Goal: Navigation & Orientation: Find specific page/section

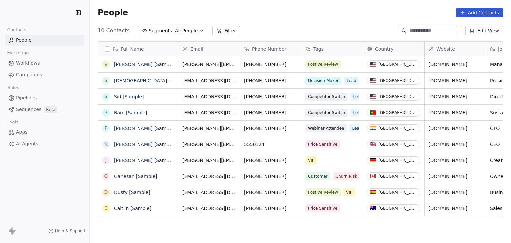
scroll to position [208, 416]
click at [43, 9] on html "S Syncerize Contacts People Marketing Workflows Campaigns Sales Pipelines Seque…" at bounding box center [255, 121] width 511 height 243
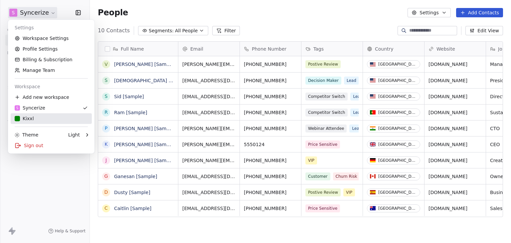
click at [58, 118] on div "Kixxl" at bounding box center [51, 118] width 73 height 7
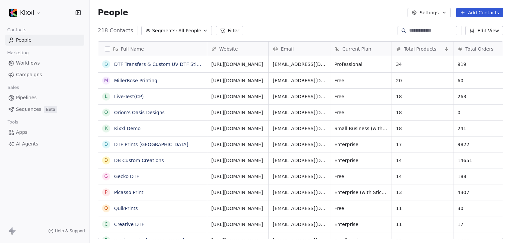
scroll to position [208, 416]
drag, startPoint x: 23, startPoint y: 110, endPoint x: 32, endPoint y: 109, distance: 9.1
click at [23, 111] on span "Sequences" at bounding box center [28, 109] width 25 height 7
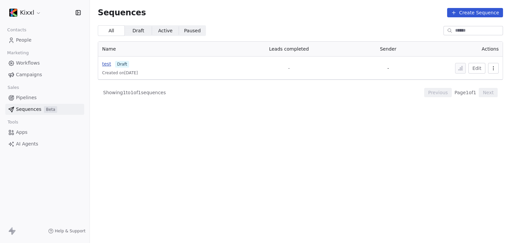
click at [108, 65] on span "test" at bounding box center [106, 63] width 9 height 5
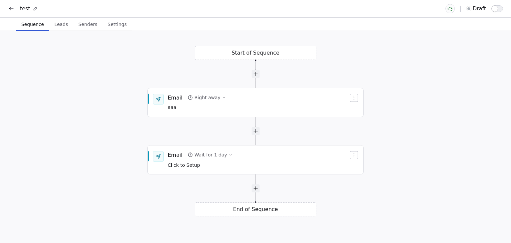
click at [12, 8] on icon at bounding box center [11, 8] width 7 height 7
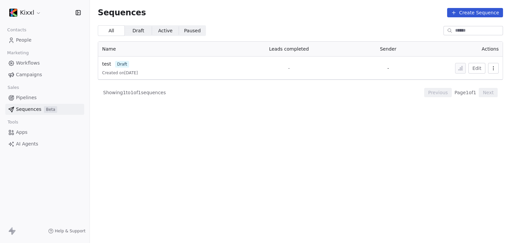
click at [31, 15] on html "Kixxl Contacts People Marketing Workflows Campaigns Sales Pipelines Sequences B…" at bounding box center [255, 121] width 511 height 243
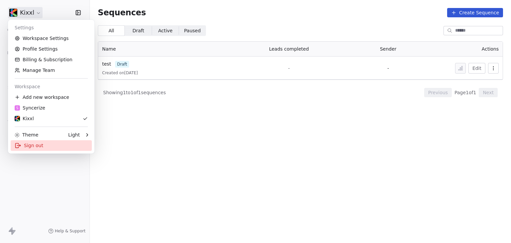
click at [32, 144] on div "Sign out" at bounding box center [51, 145] width 81 height 11
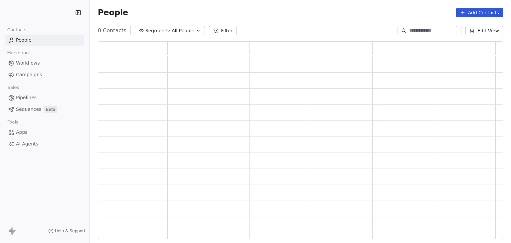
scroll to position [192, 400]
